Goal: Find specific page/section: Find specific page/section

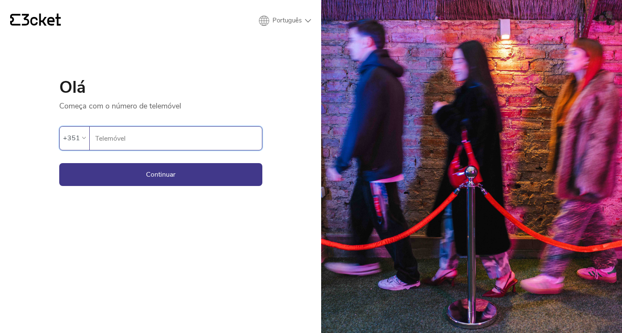
click at [128, 129] on input "Telemóvel" at bounding box center [178, 138] width 167 height 23
type input "914"
type input "914106665"
click at [156, 174] on button "Continuar" at bounding box center [160, 174] width 203 height 23
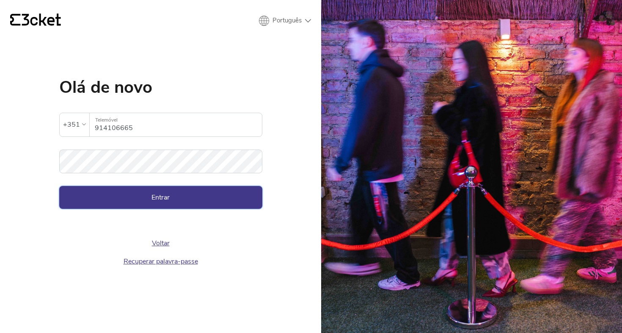
click at [157, 202] on button "Entrar" at bounding box center [160, 197] width 203 height 23
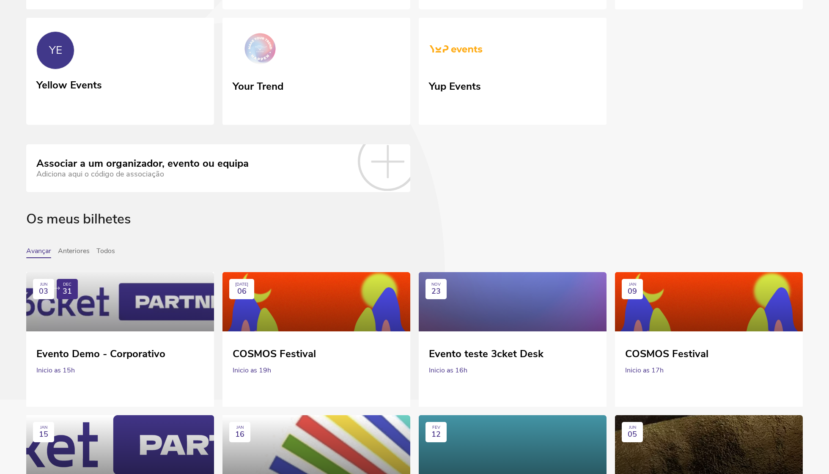
scroll to position [3314, 0]
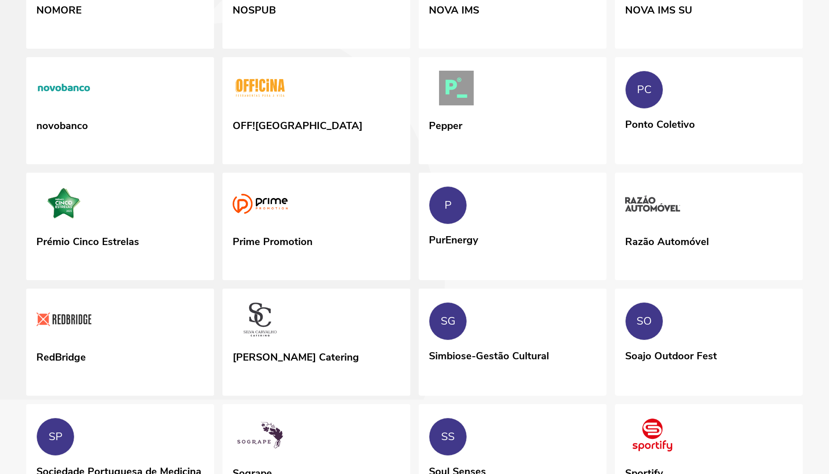
scroll to position [2358, 0]
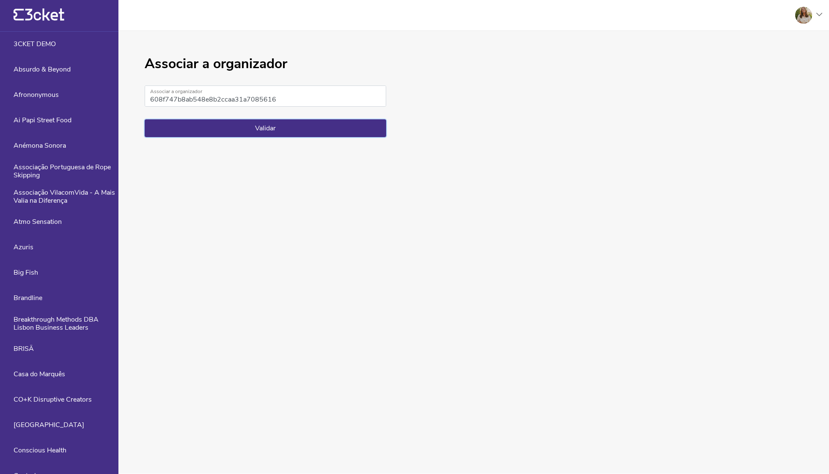
click at [254, 137] on button "Validar" at bounding box center [266, 128] width 242 height 18
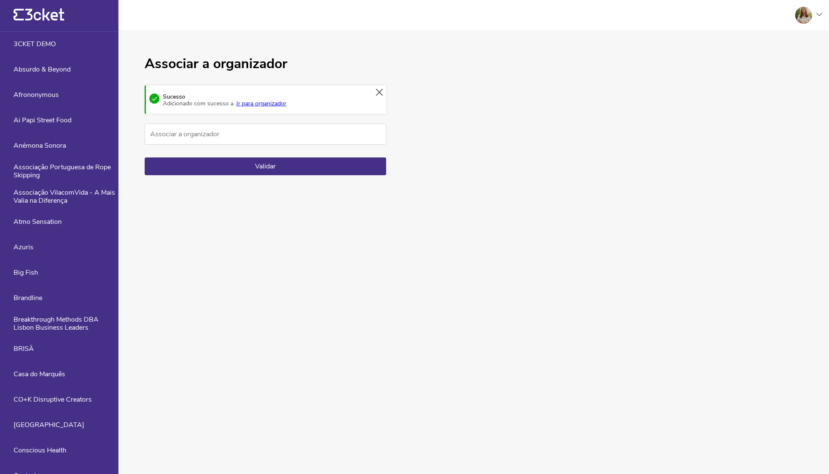
click at [286, 107] on link "Ir para organizador" at bounding box center [262, 103] width 50 height 8
